Goal: Information Seeking & Learning: Learn about a topic

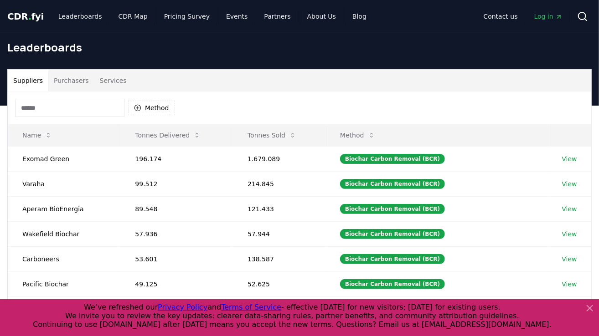
click at [73, 108] on input at bounding box center [69, 108] width 109 height 18
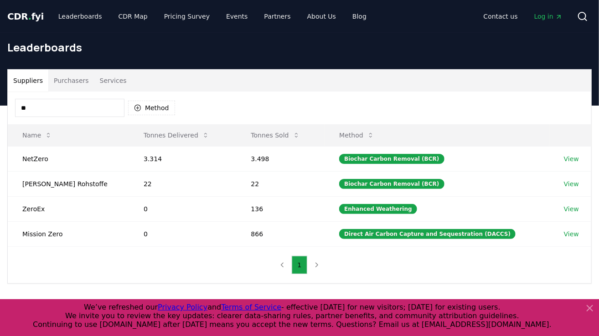
type input "*"
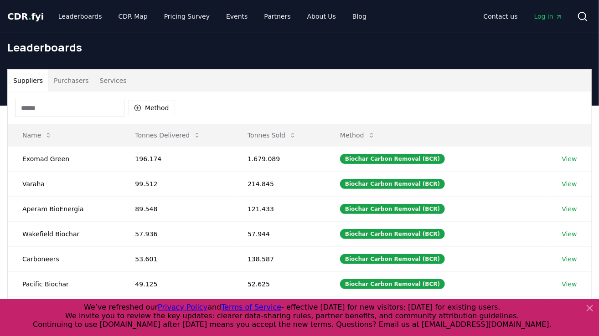
click at [86, 111] on input at bounding box center [69, 108] width 109 height 18
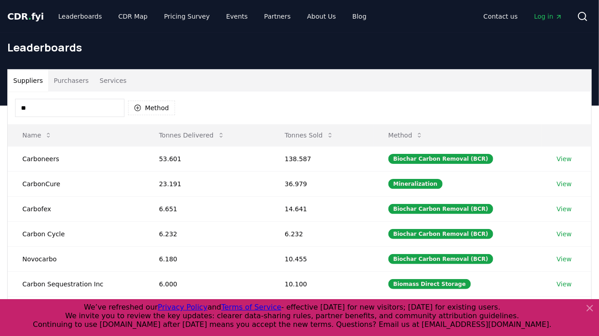
type input "*"
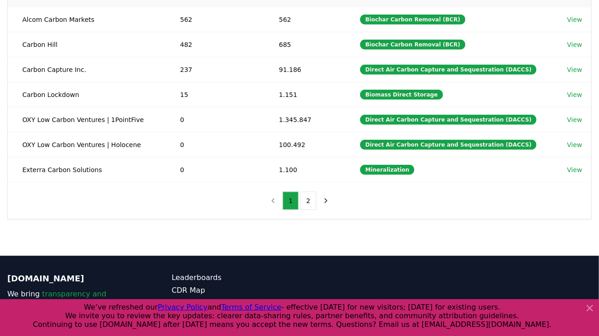
scroll to position [219, 0]
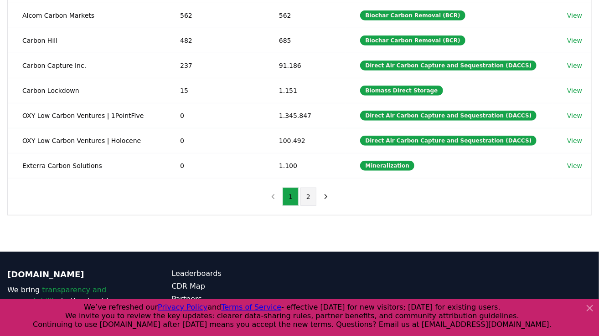
click at [306, 195] on button "2" at bounding box center [308, 197] width 16 height 18
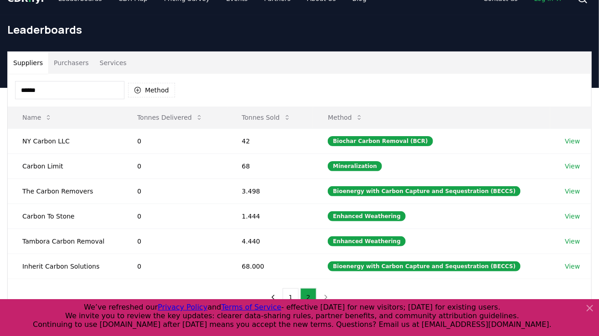
scroll to position [0, 0]
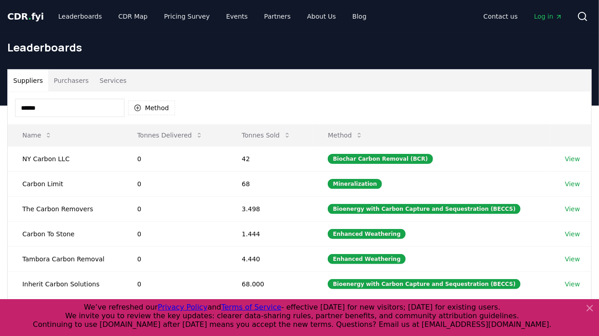
drag, startPoint x: 43, startPoint y: 112, endPoint x: -28, endPoint y: 109, distance: 71.2
click at [0, 109] on html "CDR . fyi Leaderboards CDR Map Pricing Survey Events Partners About Us Blog Con…" at bounding box center [299, 294] width 599 height 588
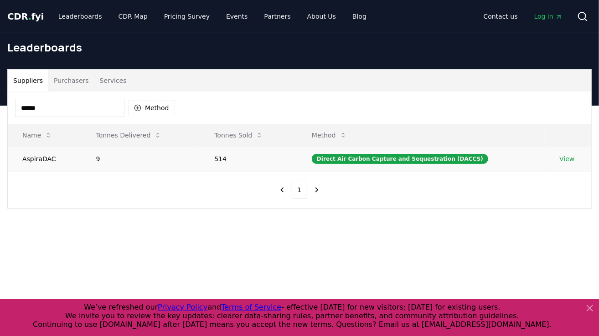
type input "******"
click at [564, 158] on link "View" at bounding box center [566, 159] width 15 height 9
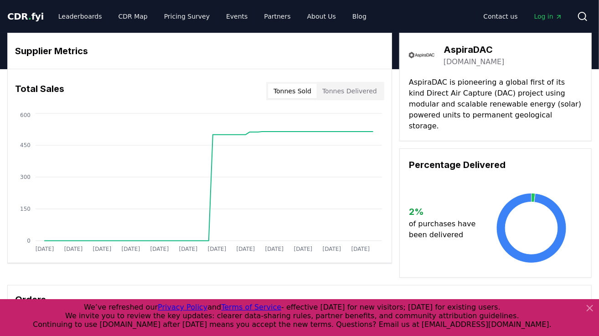
click at [255, 270] on div "Supplier Metrics Total Sales Tonnes Sold Tonnes Delivered [DATE] [DATE] [DATE] …" at bounding box center [299, 255] width 599 height 444
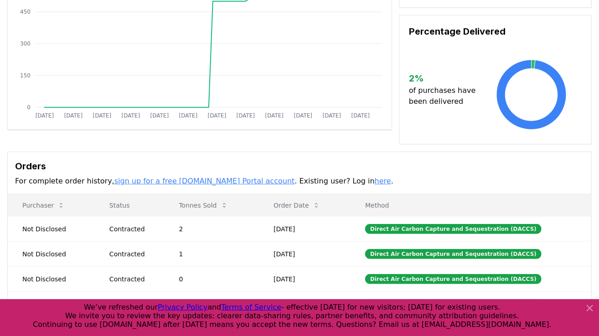
scroll to position [91, 0]
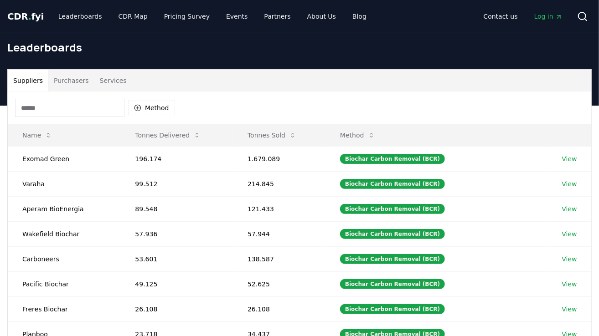
click at [48, 108] on input at bounding box center [69, 108] width 109 height 18
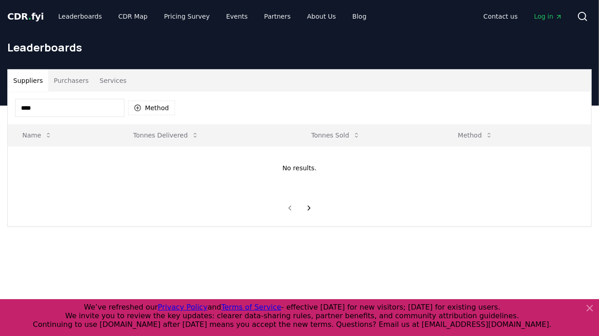
drag, startPoint x: 62, startPoint y: 108, endPoint x: -52, endPoint y: 105, distance: 114.0
click at [0, 105] on html "CDR . fyi Leaderboards CDR Map Pricing Survey Events Partners About Us Blog Con…" at bounding box center [299, 294] width 599 height 588
type input "*"
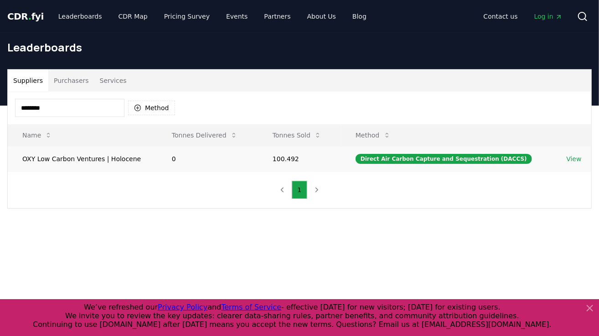
type input "********"
click at [572, 158] on link "View" at bounding box center [574, 159] width 15 height 9
click at [568, 160] on link "View" at bounding box center [574, 159] width 15 height 9
